Goal: Transaction & Acquisition: Purchase product/service

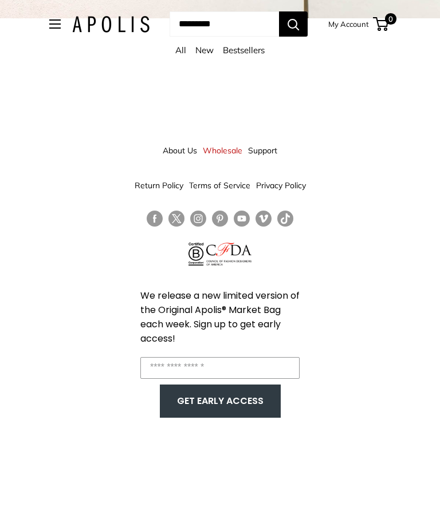
click at [175, 52] on link "All" at bounding box center [180, 50] width 11 height 11
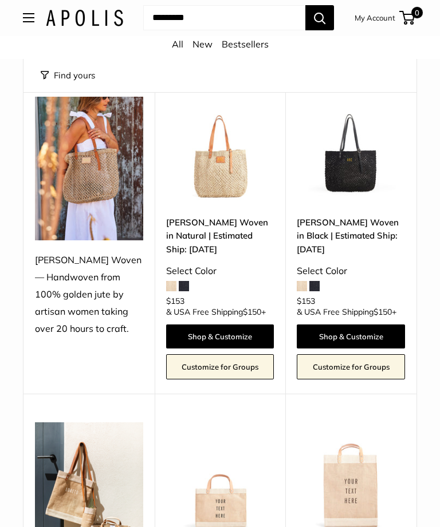
scroll to position [116, 0]
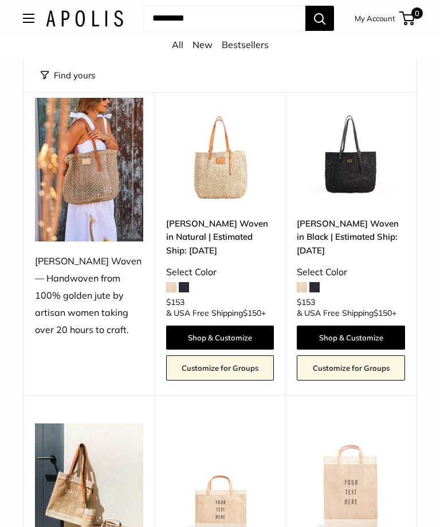
click at [220, 187] on img at bounding box center [220, 152] width 108 height 108
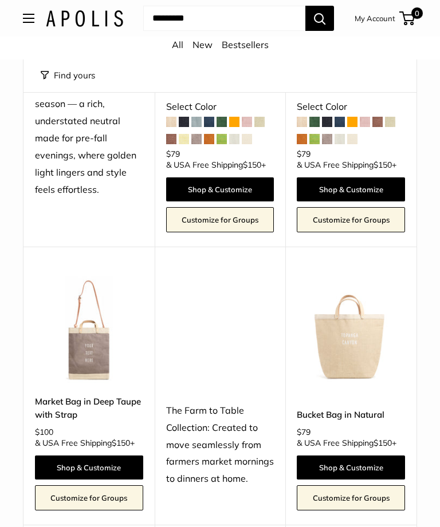
scroll to position [2171, 0]
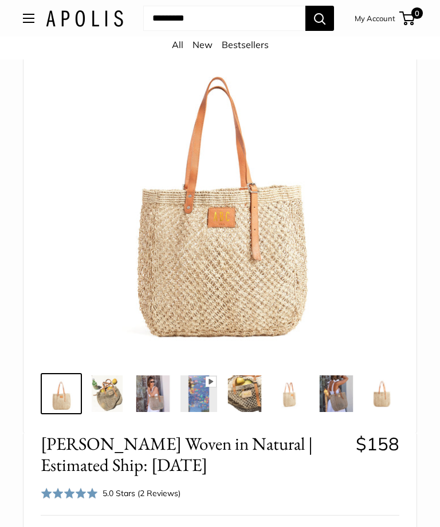
scroll to position [98, 0]
